Goal: Information Seeking & Learning: Understand process/instructions

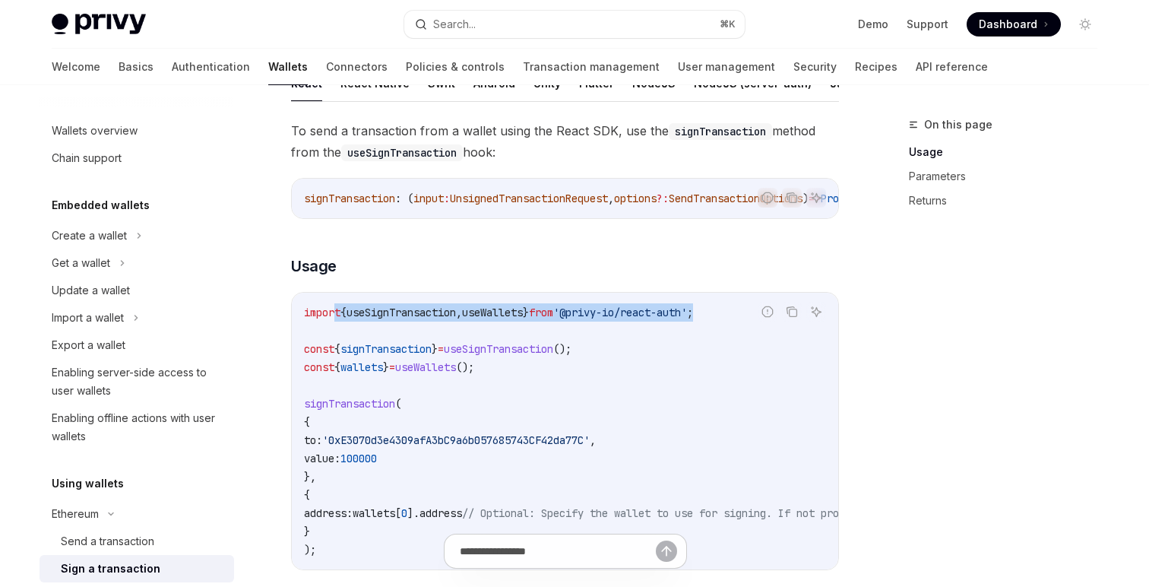
click at [337, 327] on code "import { useSignTransaction , useWallets } from '@privy-io/react-auth' ; const …" at bounding box center [702, 430] width 796 height 255
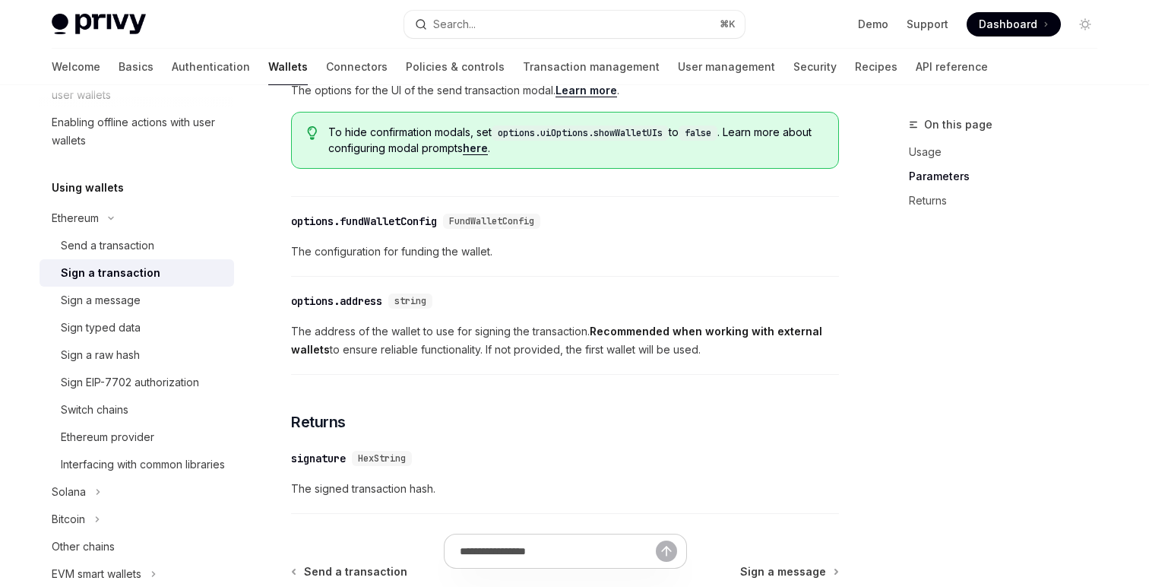
scroll to position [296, 0]
click at [130, 242] on div "Send a transaction" at bounding box center [107, 245] width 93 height 18
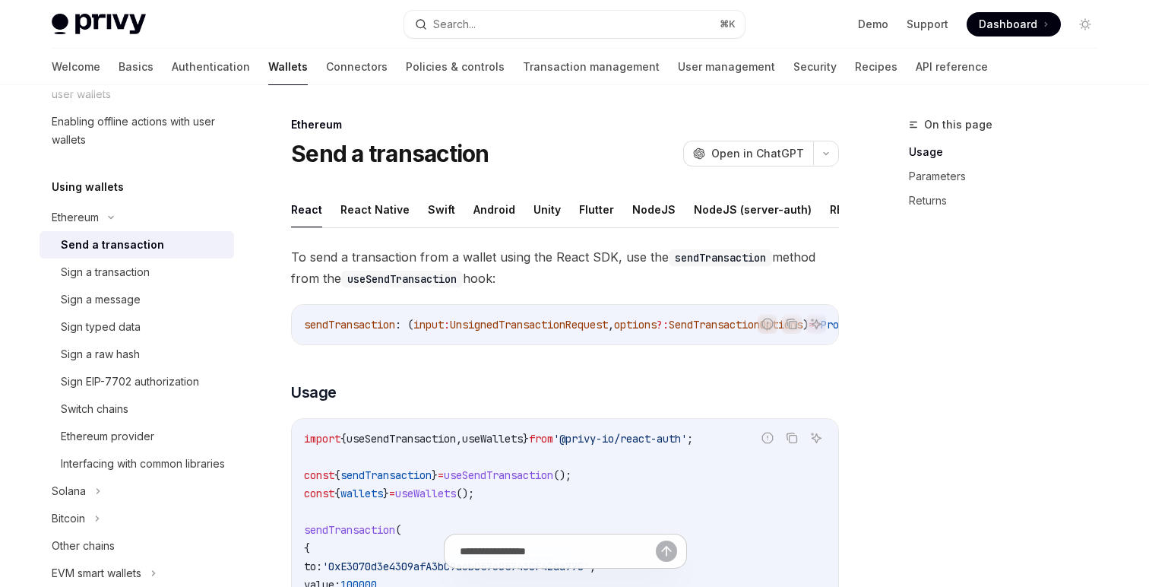
click at [507, 321] on span "UnsignedTransactionRequest" at bounding box center [529, 325] width 158 height 14
click at [559, 324] on span "SendTransactionOptions" at bounding box center [575, 325] width 134 height 14
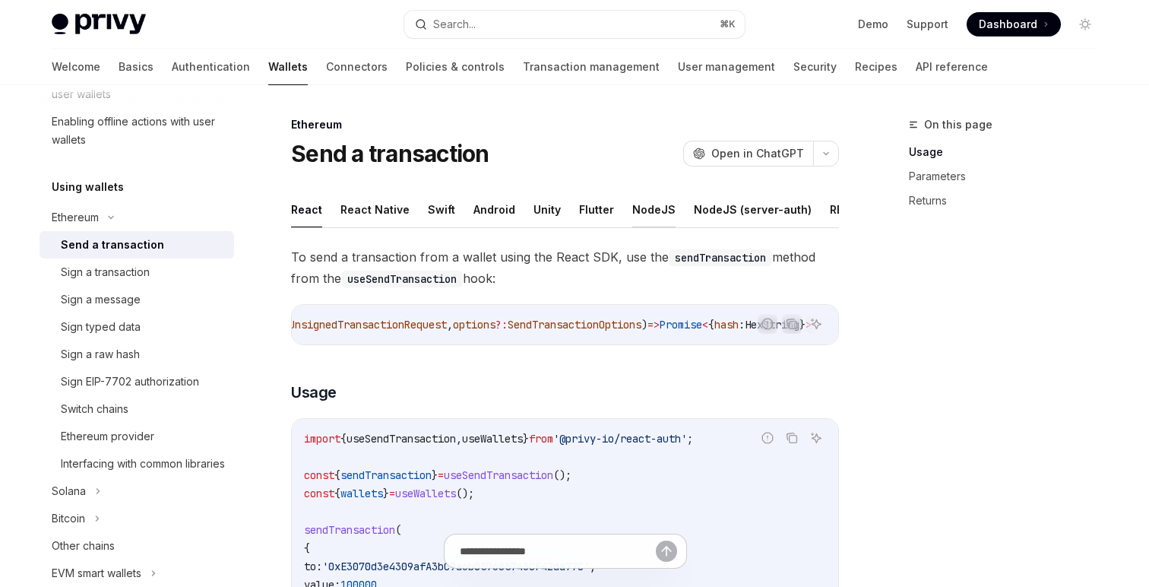
click at [636, 208] on button "NodeJS" at bounding box center [653, 209] width 43 height 36
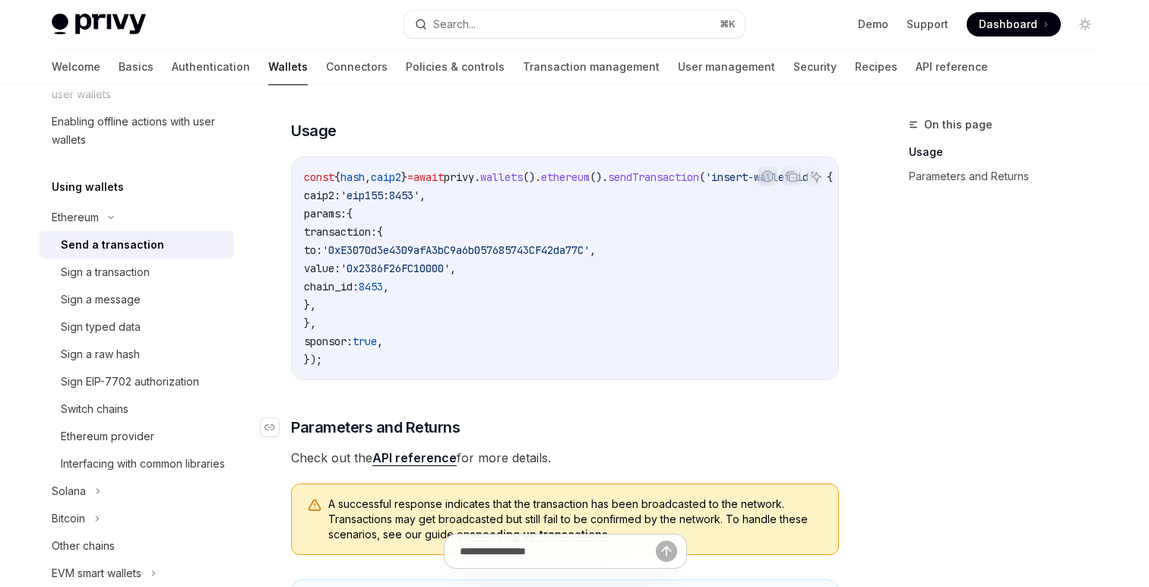
scroll to position [276, 0]
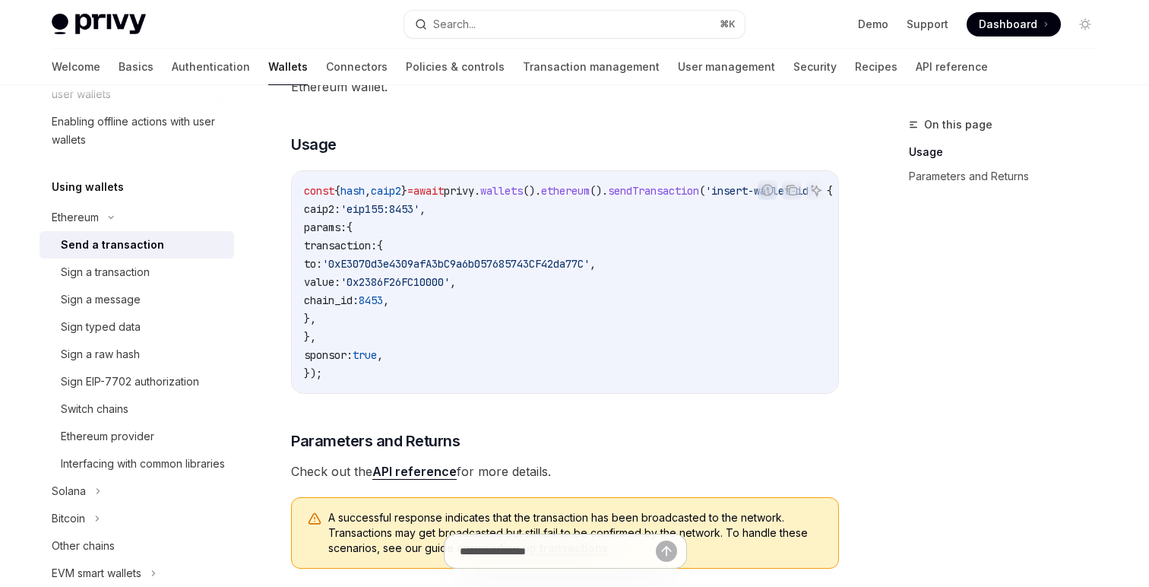
click at [450, 280] on span "'0x2386F26FC10000'" at bounding box center [394, 282] width 109 height 14
click at [500, 264] on span "'0xE3070d3e4309afA3bC9a6b057685743CF42da77C'" at bounding box center [455, 264] width 267 height 14
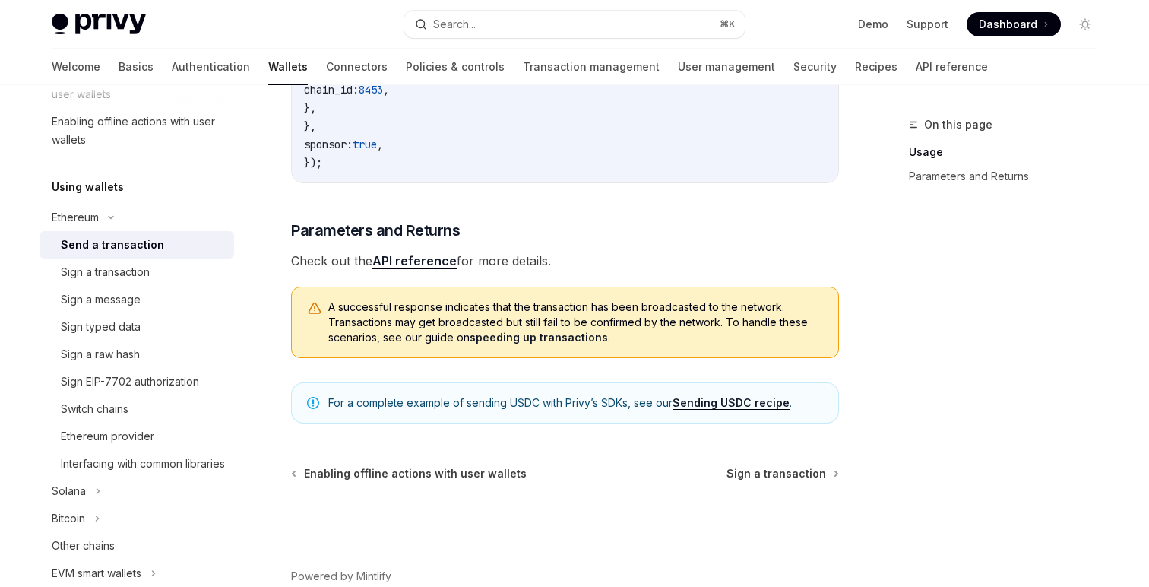
scroll to position [508, 0]
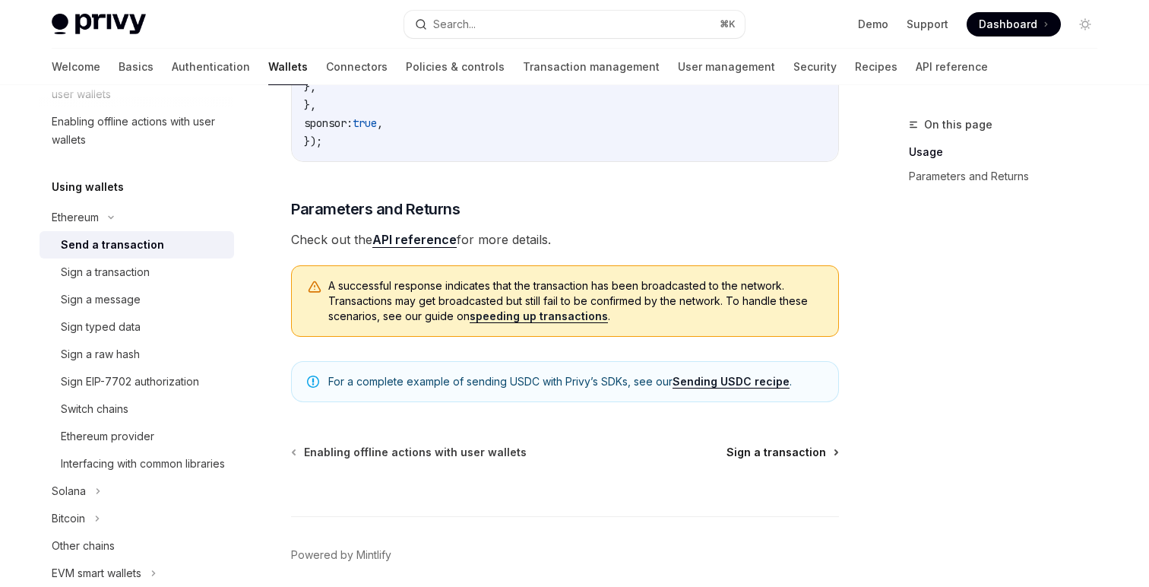
click at [754, 455] on span "Sign a transaction" at bounding box center [776, 451] width 100 height 15
type textarea "*"
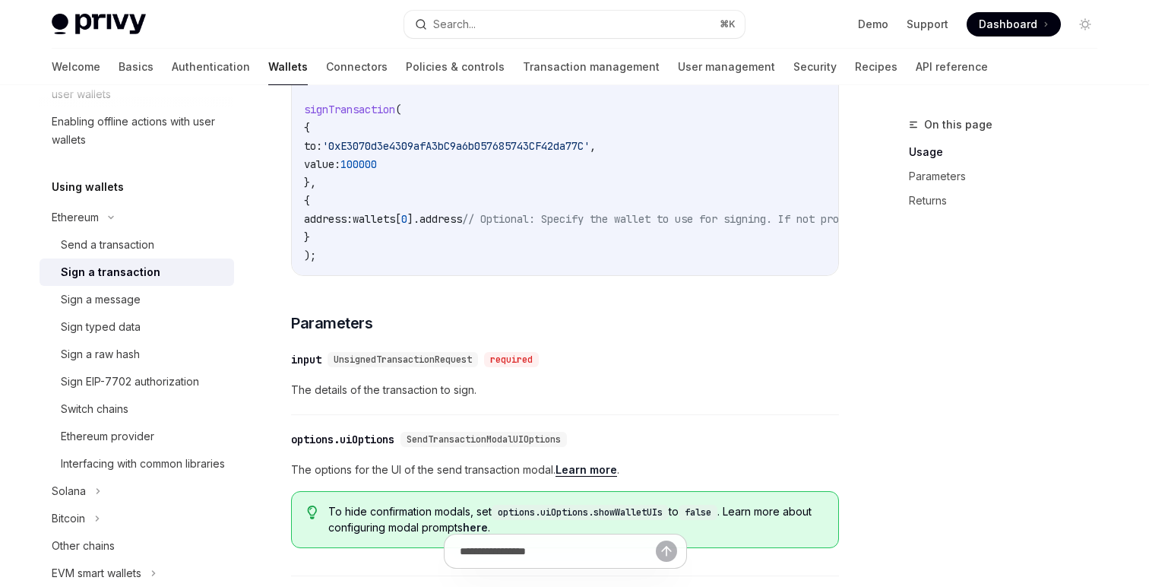
scroll to position [436, 0]
